Goal: Task Accomplishment & Management: Use online tool/utility

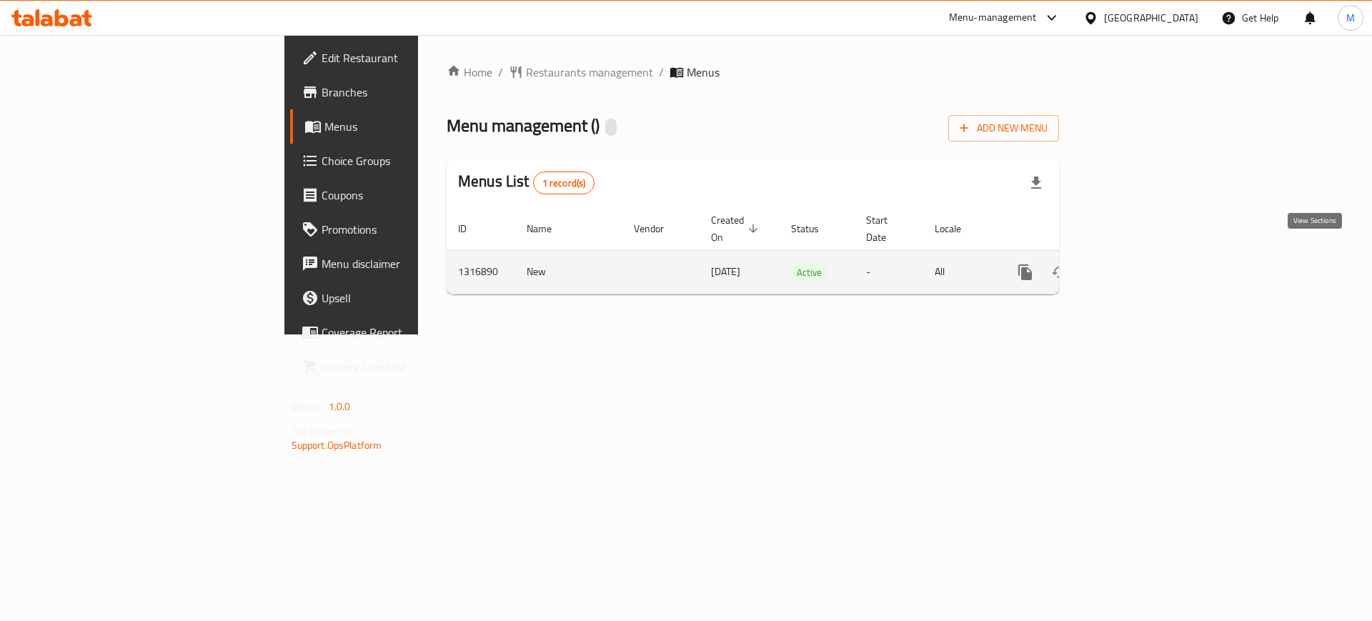
click at [1135, 266] on icon "enhanced table" at bounding box center [1128, 272] width 13 height 13
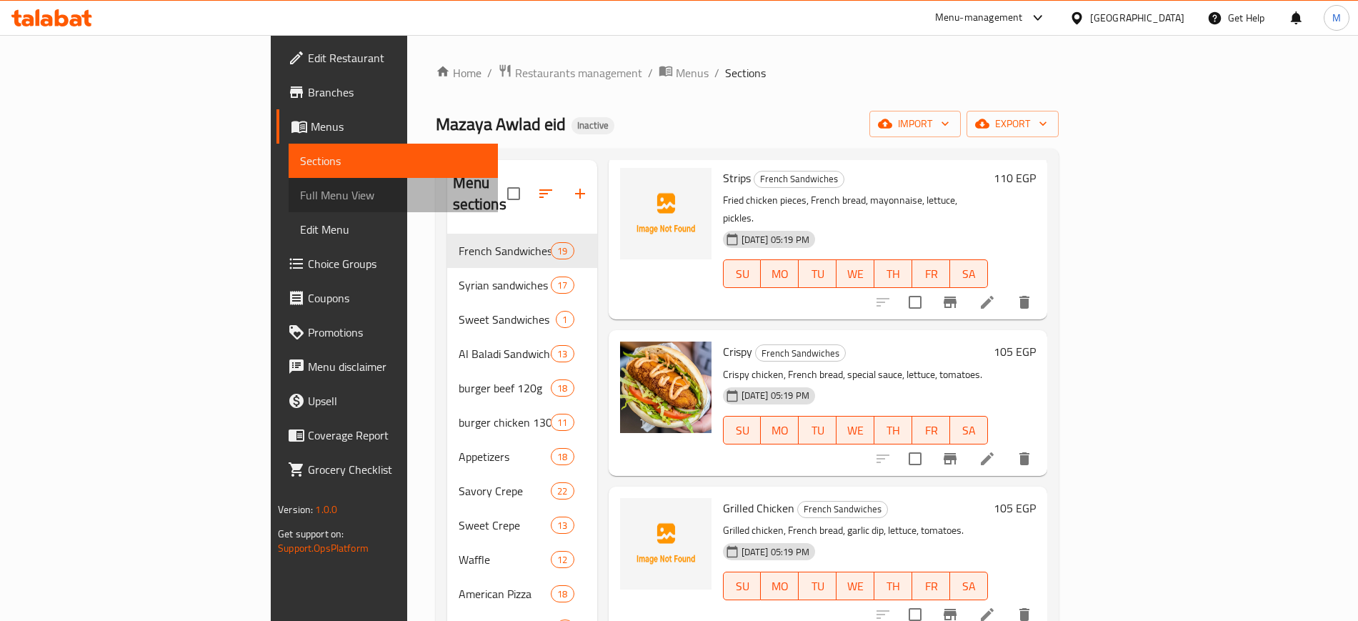
click at [300, 196] on span "Full Menu View" at bounding box center [393, 194] width 186 height 17
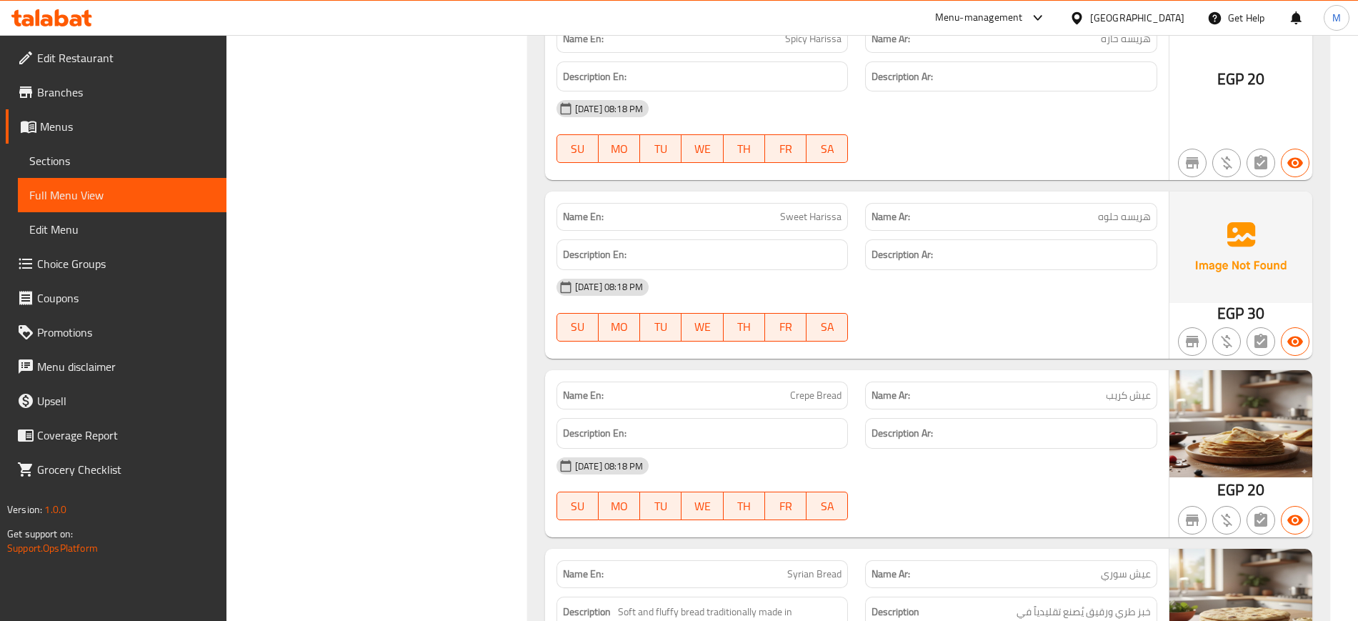
scroll to position [3529, 0]
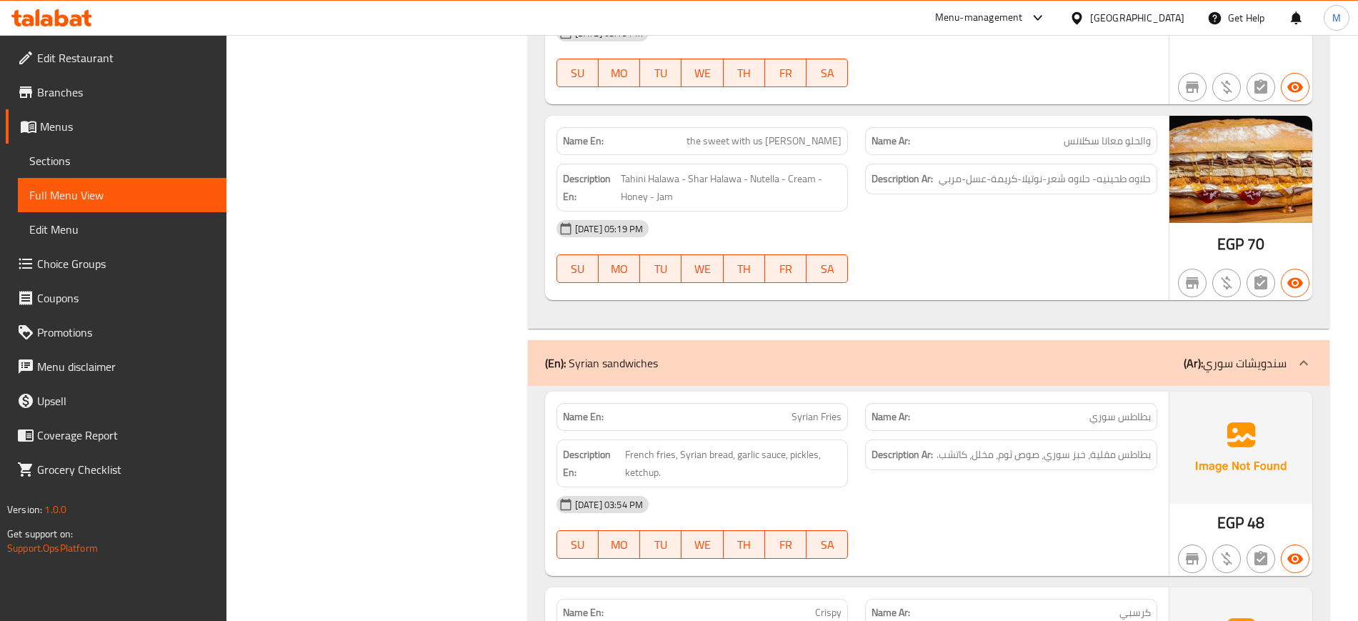
click at [1042, 487] on div "14-10-2025 03:54 PM SU MO TU WE TH FR SA" at bounding box center [857, 527] width 618 height 80
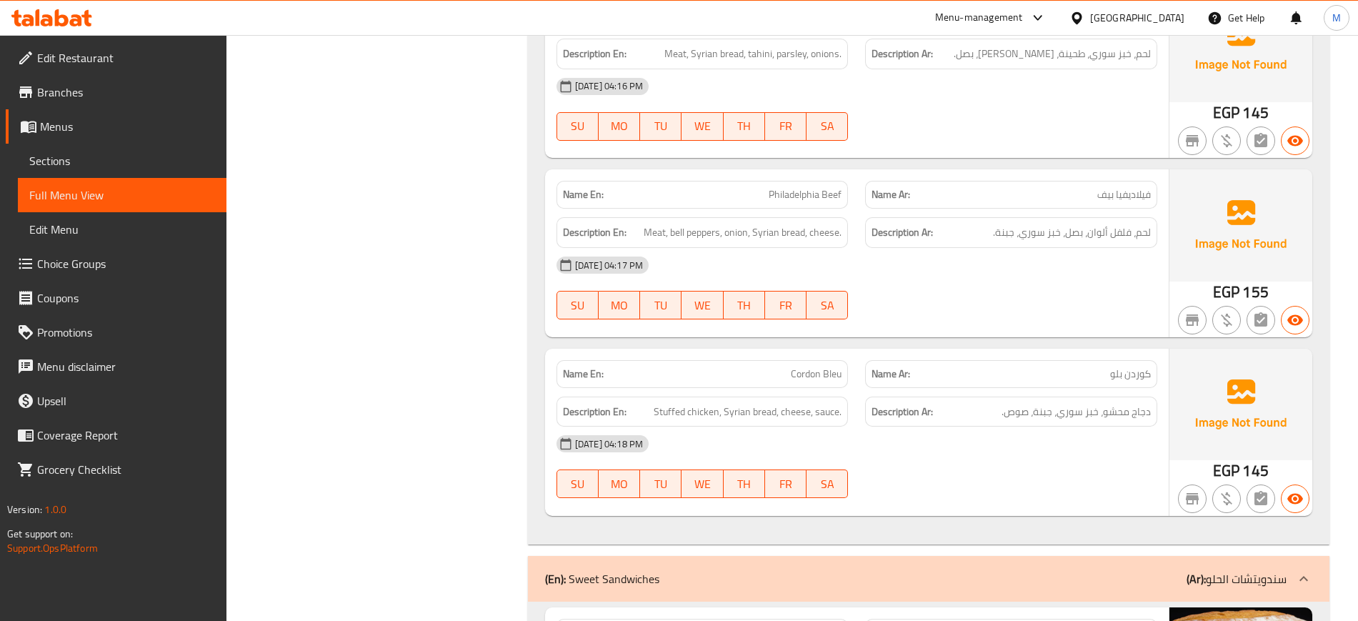
scroll to position [6673, 0]
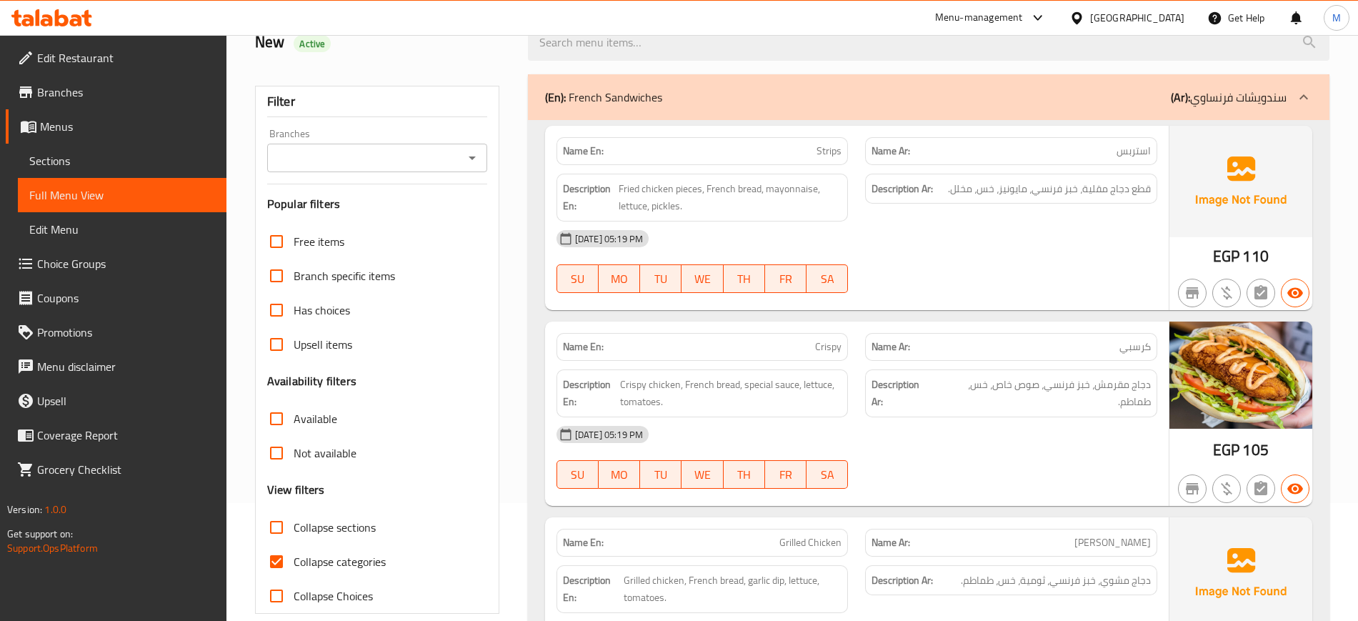
scroll to position [0, 0]
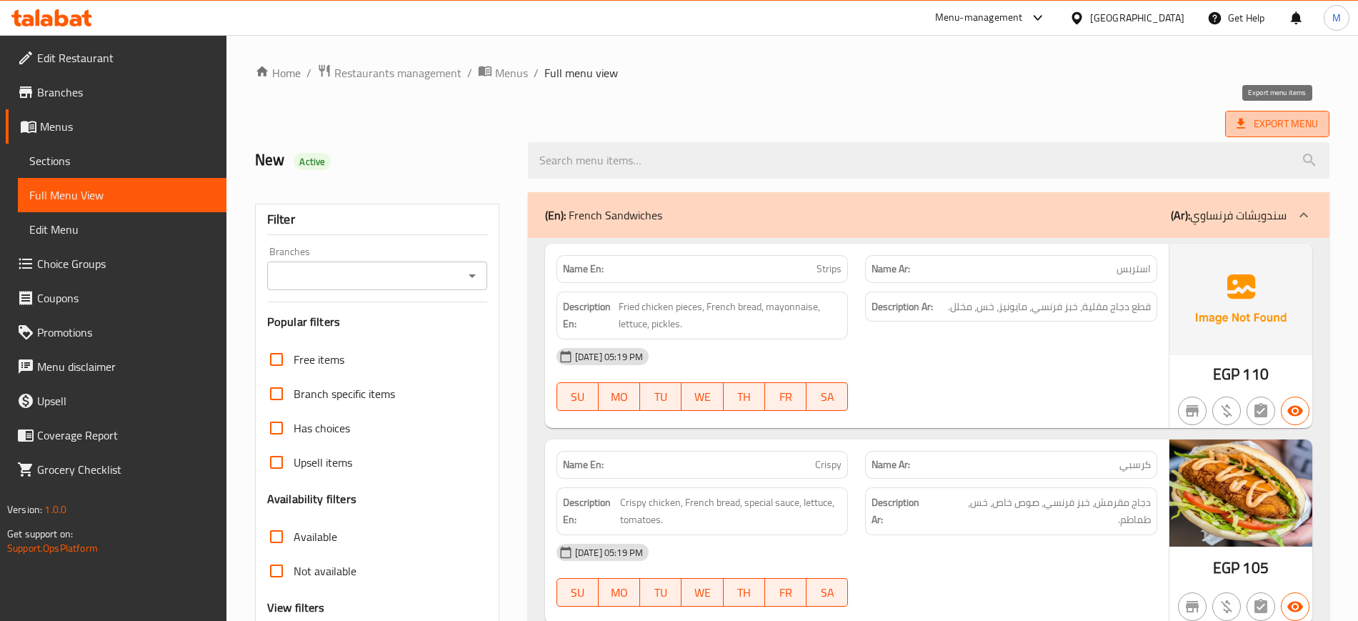
click at [1272, 122] on span "Export Menu" at bounding box center [1277, 124] width 81 height 18
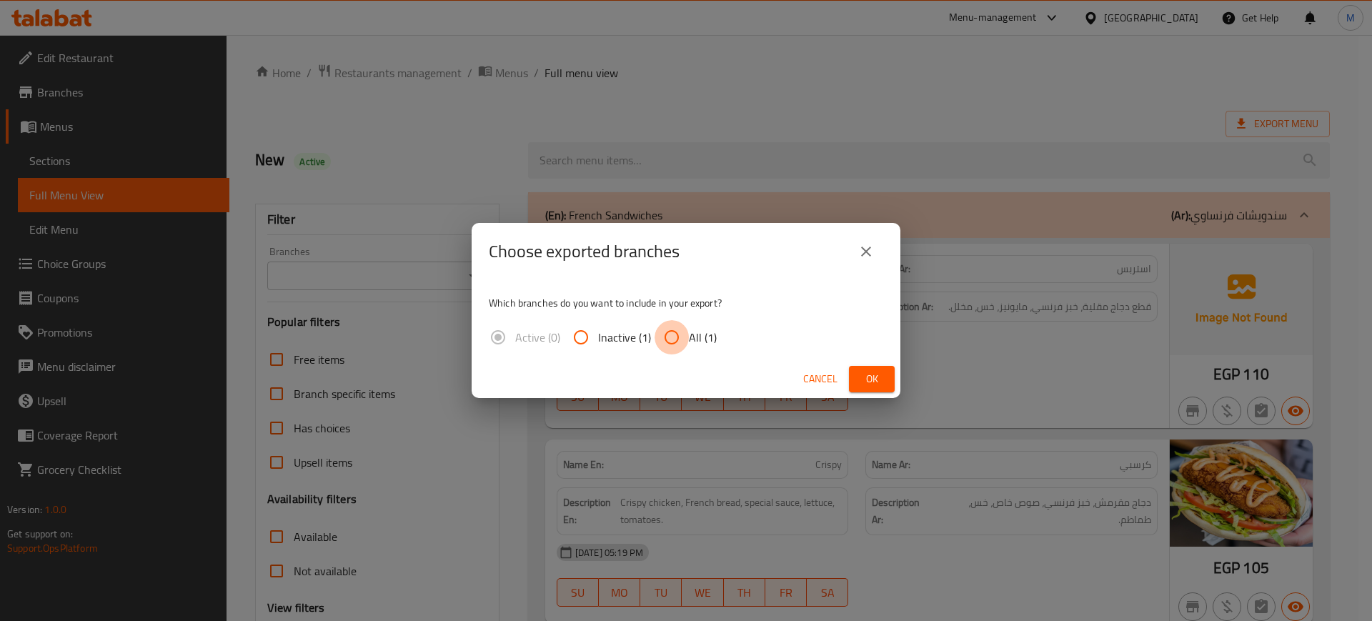
click at [663, 330] on input "All (1)" at bounding box center [671, 337] width 34 height 34
radio input "true"
click at [880, 385] on span "Ok" at bounding box center [871, 379] width 23 height 18
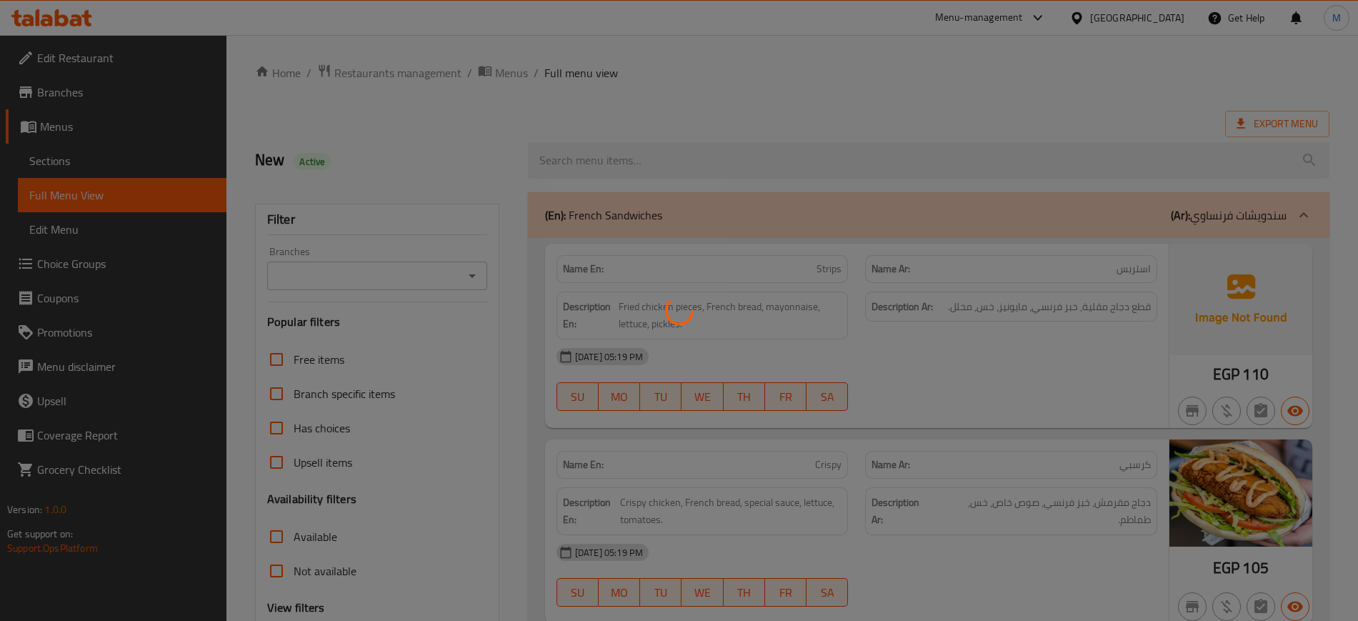
click at [892, 91] on div at bounding box center [679, 310] width 1358 height 621
click at [945, 100] on div at bounding box center [679, 310] width 1358 height 621
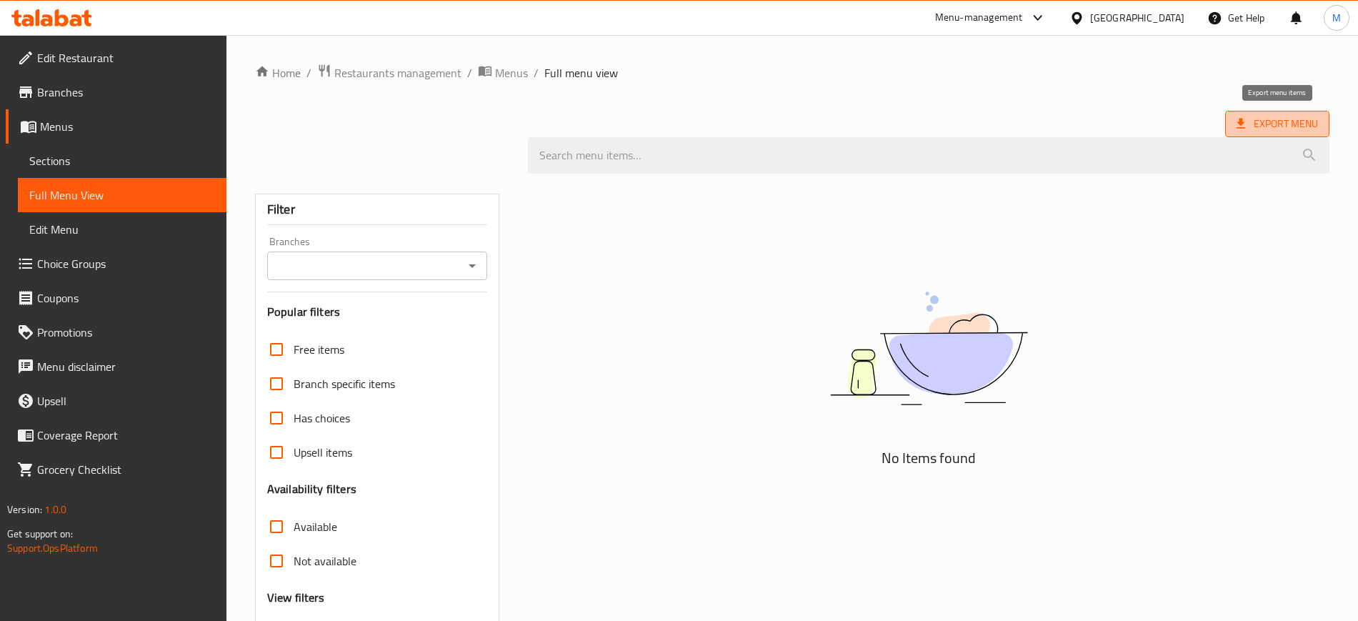
click at [1284, 124] on span "Export Menu" at bounding box center [1277, 124] width 81 height 18
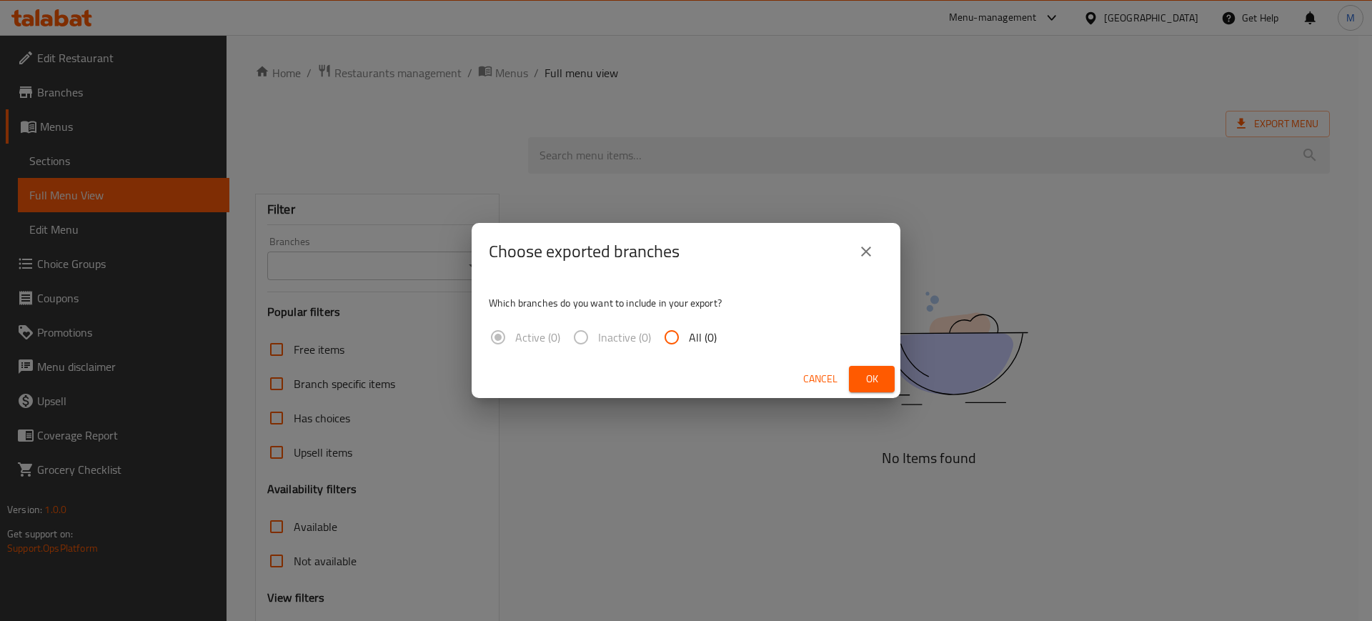
click at [45, 176] on div "Choose exported branches Which branches do you want to include in your export? …" at bounding box center [686, 310] width 1372 height 621
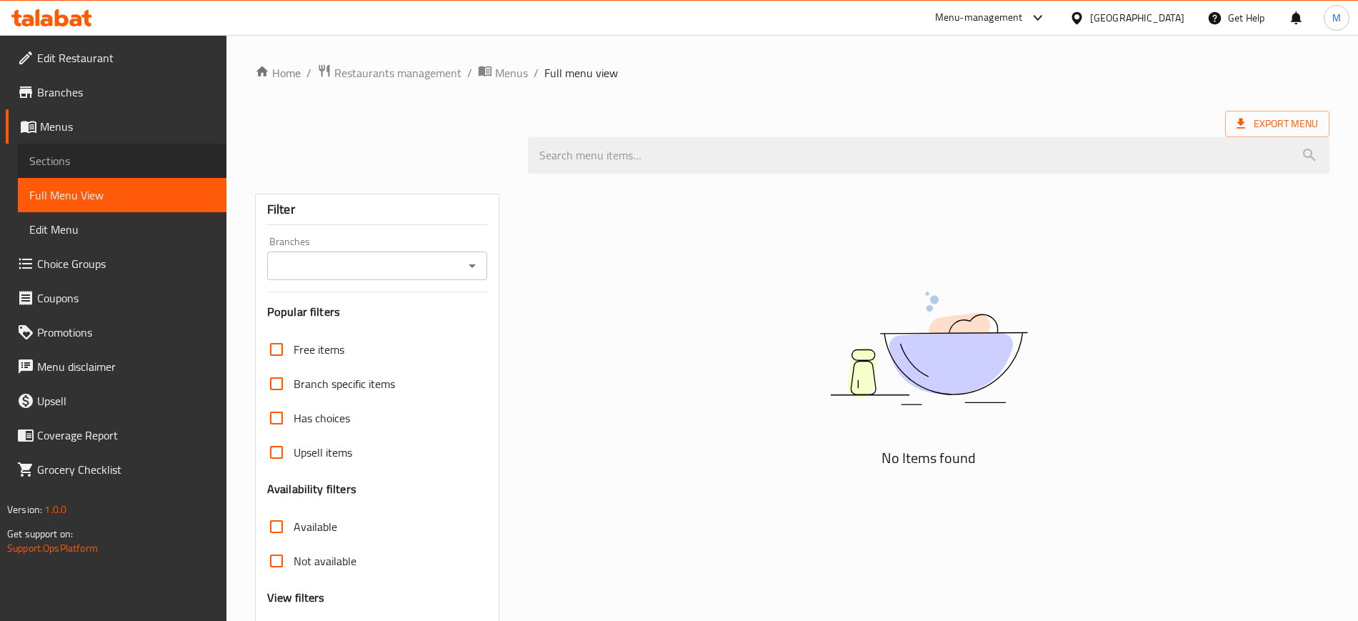
click at [54, 169] on span "Sections" at bounding box center [122, 160] width 186 height 17
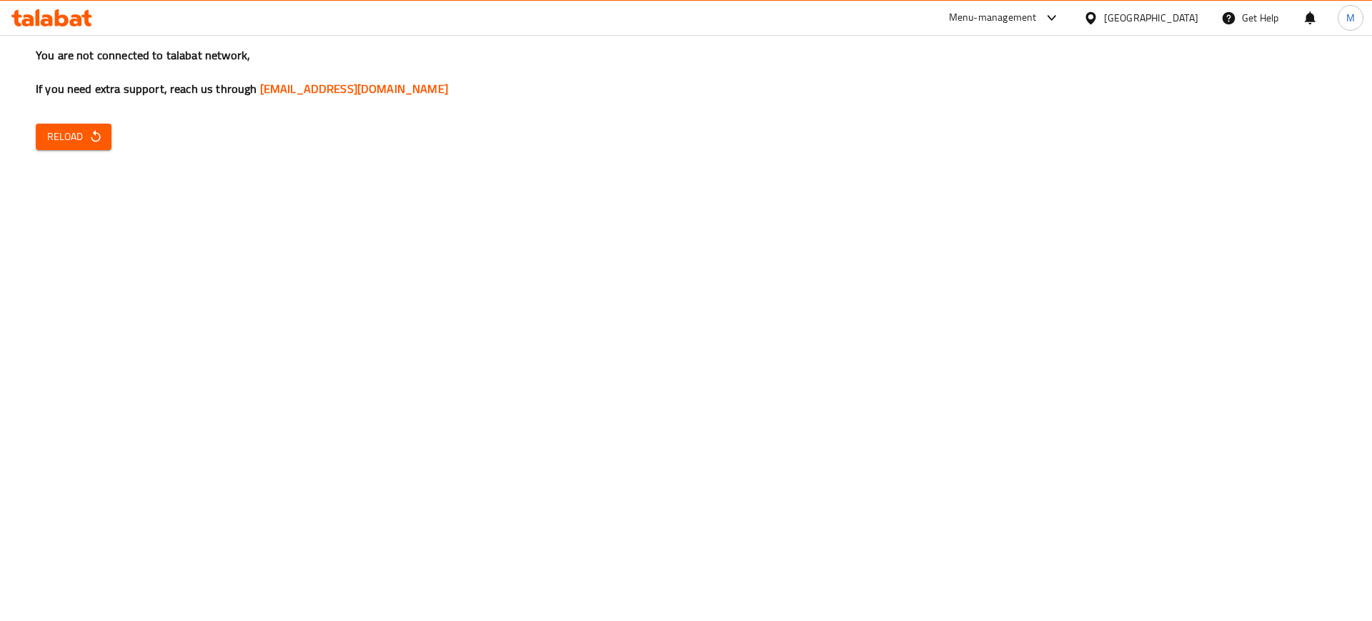
click at [64, 136] on span "Reload" at bounding box center [73, 137] width 53 height 18
click at [63, 131] on span "Reload" at bounding box center [73, 137] width 53 height 18
drag, startPoint x: 72, startPoint y: 141, endPoint x: 657, endPoint y: 618, distance: 755.2
click at [657, 618] on div "You are not connected to talabat network, If you need extra support, reach us t…" at bounding box center [686, 310] width 1372 height 621
click at [59, 141] on span "Reload" at bounding box center [73, 137] width 53 height 18
